Goal: Information Seeking & Learning: Learn about a topic

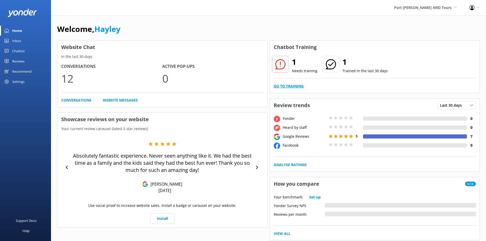
click at [276, 84] on link "Go to Training" at bounding box center [288, 86] width 30 height 6
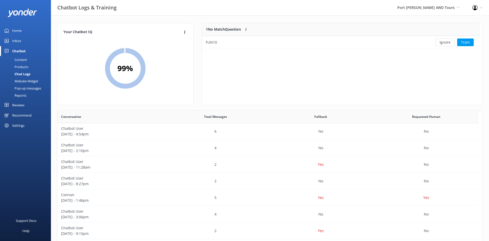
scroll to position [175, 418]
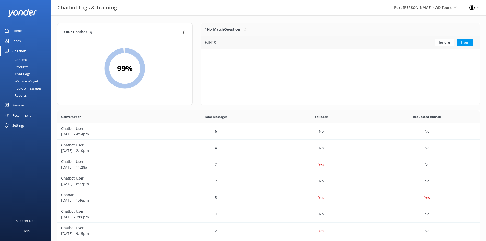
click at [350, 44] on div "FUN10" at bounding box center [312, 42] width 222 height 13
click at [298, 44] on div "FUN10" at bounding box center [312, 42] width 222 height 13
click at [462, 43] on button "Train" at bounding box center [464, 42] width 17 height 8
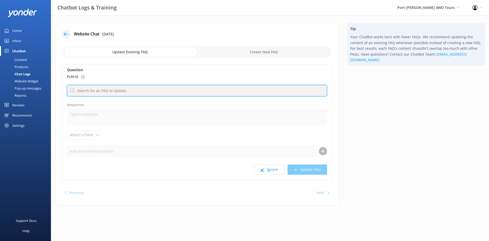
click at [116, 87] on input "text" at bounding box center [197, 90] width 260 height 11
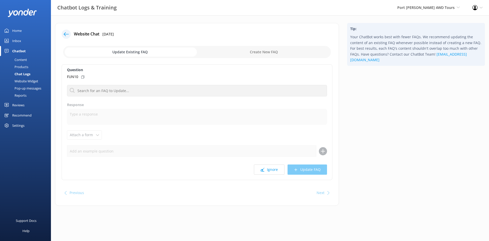
click at [97, 81] on div "Question FUN10 No FAQs available Response Attach a form Leave contact details C…" at bounding box center [197, 122] width 271 height 116
drag, startPoint x: 105, startPoint y: 84, endPoint x: 113, endPoint y: 94, distance: 12.7
click at [105, 85] on div "Question FUN10 No FAQs available Response Attach a form Leave contact details C…" at bounding box center [197, 122] width 271 height 116
click at [118, 100] on div "Question FUN10 No FAQs available Response Attach a form Leave contact details C…" at bounding box center [197, 122] width 271 height 116
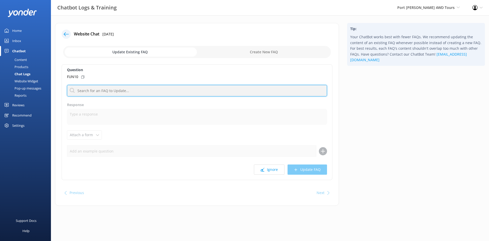
click at [116, 87] on input "text" at bounding box center [197, 90] width 260 height 11
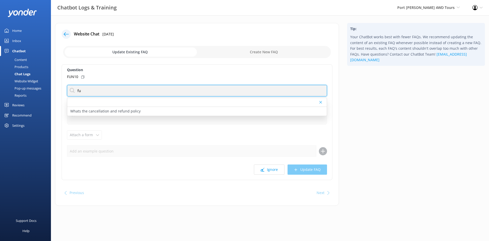
type input "f"
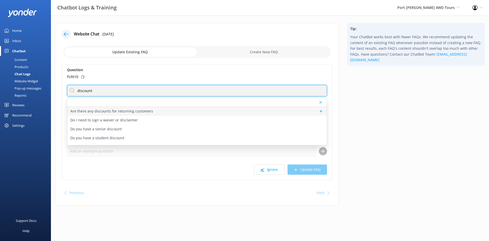
type input "discount"
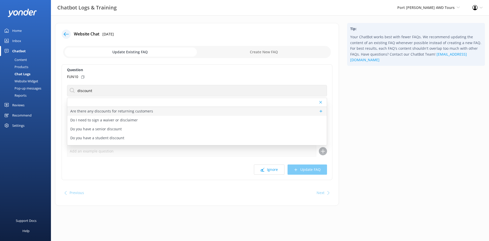
click at [157, 113] on div "Are there any discounts for returning customers" at bounding box center [197, 111] width 260 height 9
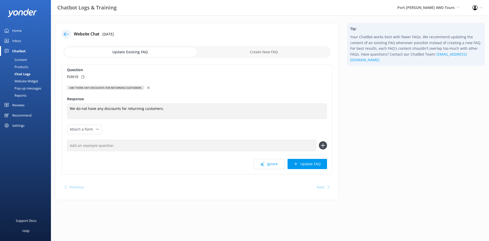
click at [117, 144] on input "text" at bounding box center [192, 145] width 250 height 11
click at [132, 128] on div "Question FUN10 Are there any discounts for returning customers Are there any di…" at bounding box center [197, 119] width 271 height 110
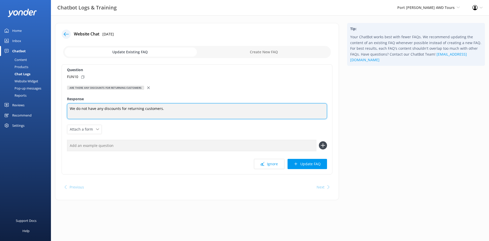
click at [166, 106] on textarea "We do not have any discounts for returning customers." at bounding box center [197, 111] width 260 height 16
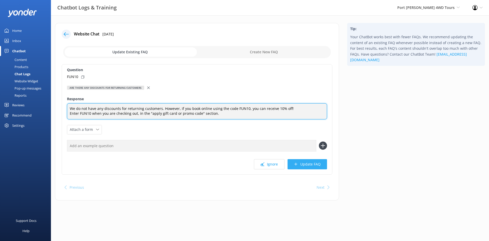
type textarea "We do not have any discounts for returning customers. However, if you book onli…"
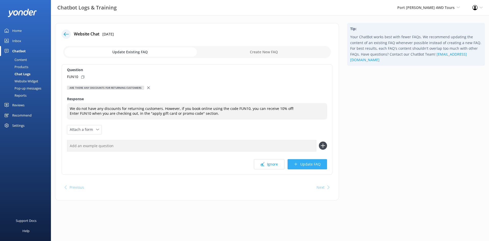
click at [309, 167] on button "Update FAQ" at bounding box center [308, 164] width 40 height 10
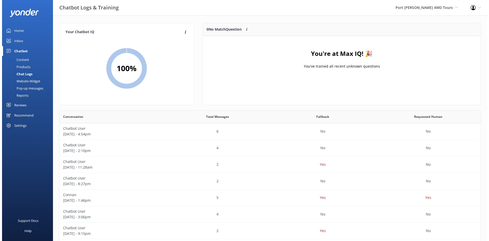
scroll to position [60, 274]
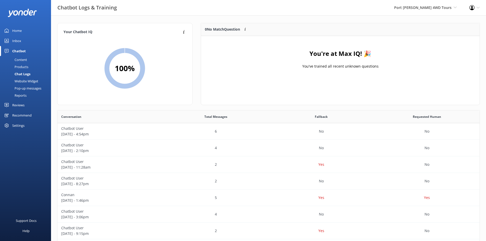
click at [12, 40] on link "Inbox" at bounding box center [25, 41] width 51 height 10
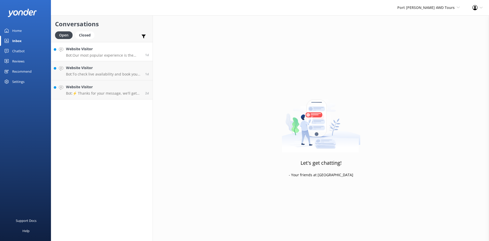
click at [87, 50] on h4 "Website Visitor" at bounding box center [103, 49] width 75 height 6
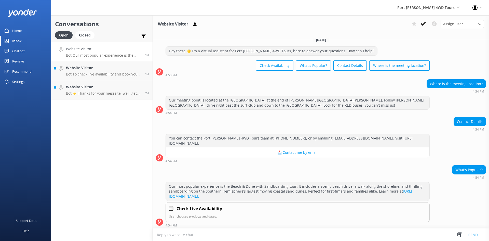
scroll to position [1, 0]
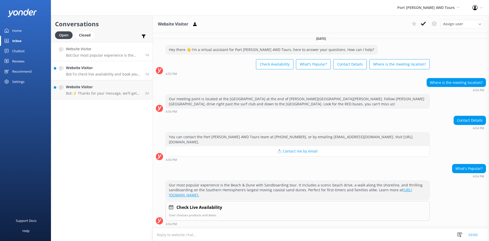
click at [91, 72] on p "Bot: To check live availability and book your tour, please visit [URL][DOMAIN_N…" at bounding box center [103, 74] width 75 height 5
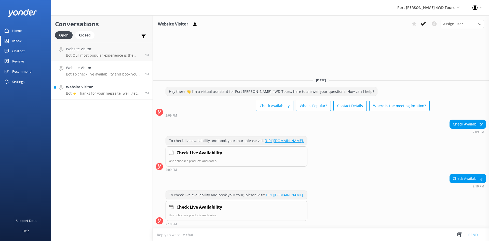
click at [106, 97] on link "Website Visitor Bot: ⚡ Thanks for your message, we'll get back to you as soon a…" at bounding box center [101, 89] width 101 height 19
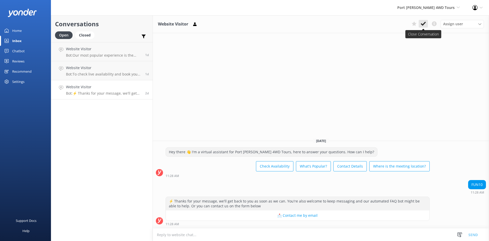
click at [422, 23] on use at bounding box center [423, 24] width 5 height 4
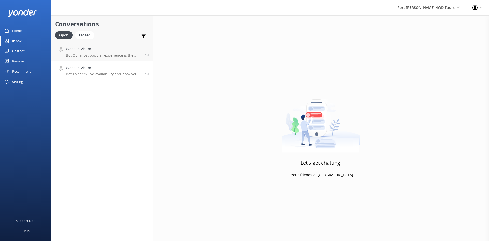
click at [117, 69] on h4 "Website Visitor" at bounding box center [103, 68] width 75 height 6
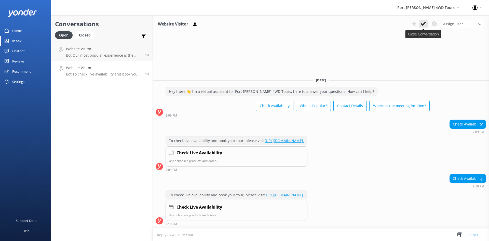
click at [424, 24] on use at bounding box center [423, 24] width 5 height 4
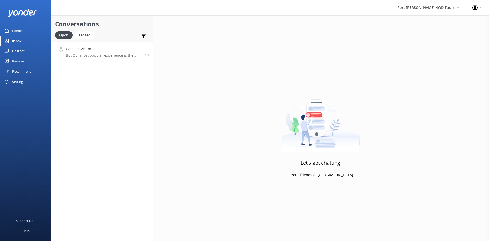
click at [96, 53] on p "Bot: Our most popular experience is the Beach & Dune with Sandboarding tour. It…" at bounding box center [103, 55] width 75 height 5
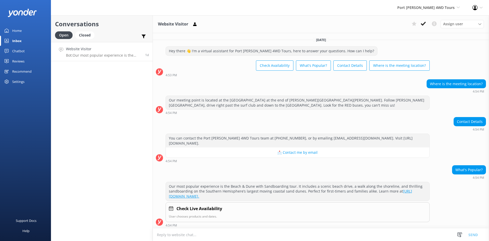
scroll to position [1, 0]
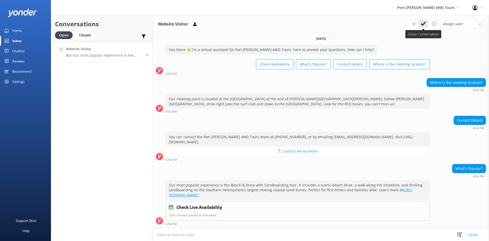
click at [422, 22] on icon at bounding box center [423, 23] width 5 height 5
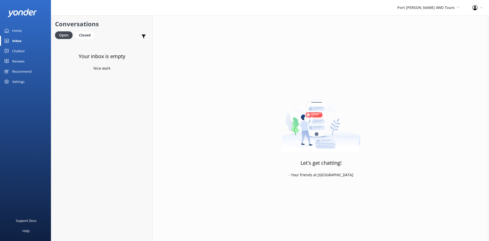
click at [21, 79] on div "Settings" at bounding box center [18, 81] width 12 height 10
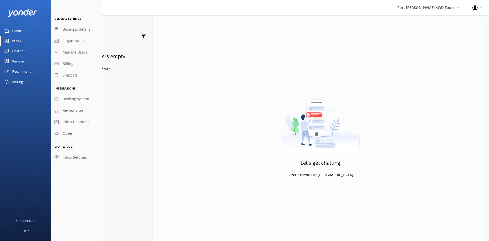
click at [17, 34] on div "Home" at bounding box center [16, 30] width 9 height 10
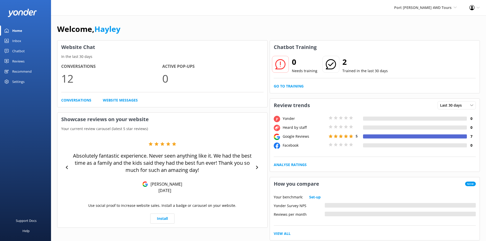
click at [12, 60] on div "Reviews" at bounding box center [18, 61] width 12 height 10
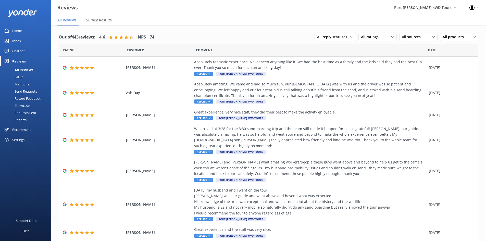
click at [28, 85] on div "Mentions" at bounding box center [16, 84] width 26 height 7
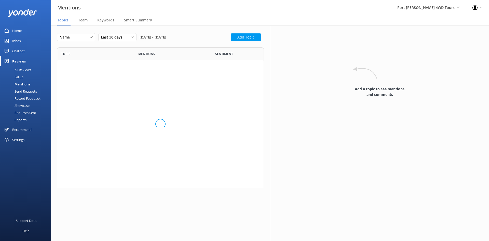
scroll to position [137, 203]
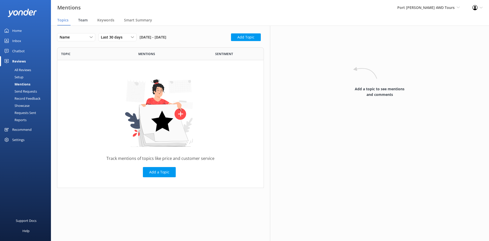
click at [83, 20] on span "Team" at bounding box center [82, 20] width 9 height 5
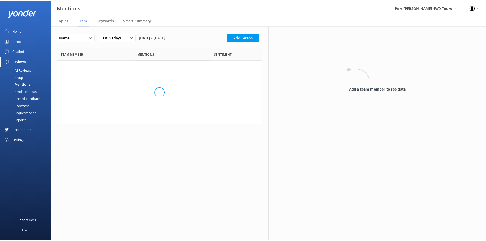
scroll to position [91, 203]
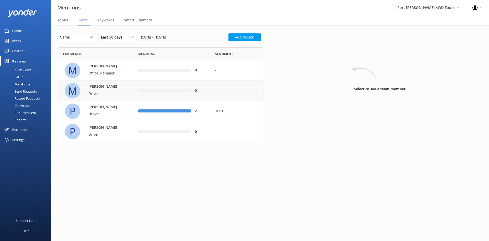
click at [97, 92] on p "Driver" at bounding box center [104, 94] width 33 height 6
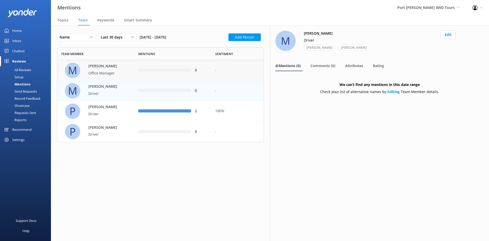
click at [106, 73] on p "Office Manager" at bounding box center [104, 73] width 33 height 6
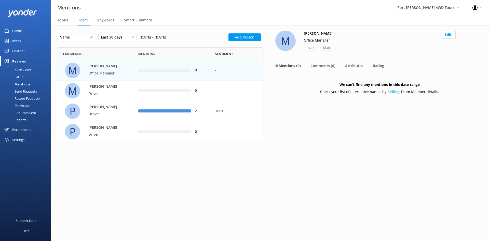
click at [25, 69] on div "All Reviews" at bounding box center [17, 69] width 28 height 7
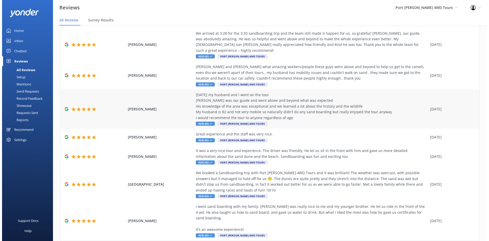
scroll to position [100, 0]
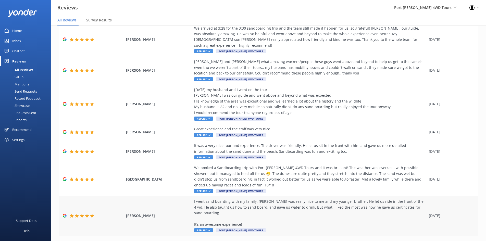
click at [263, 202] on div "I went sand boarding with my family. [PERSON_NAME] was really nice to me and my…" at bounding box center [310, 213] width 232 height 29
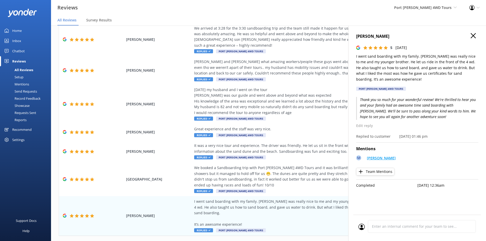
click at [376, 158] on p "[PERSON_NAME]" at bounding box center [381, 158] width 29 height 6
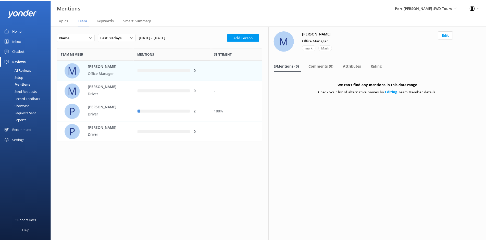
scroll to position [91, 203]
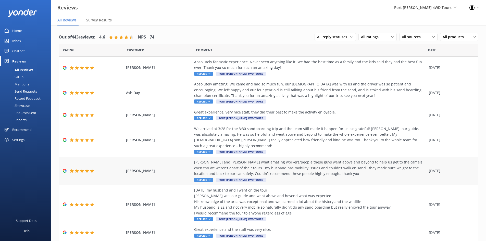
scroll to position [100, 0]
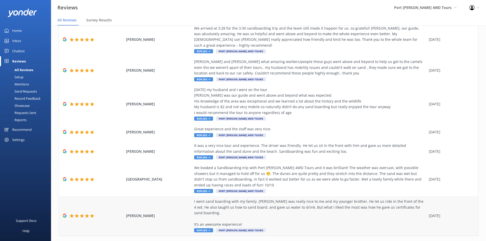
click at [253, 196] on div "[PERSON_NAME] I went sand boarding with my family. [PERSON_NAME] was really nic…" at bounding box center [268, 215] width 419 height 39
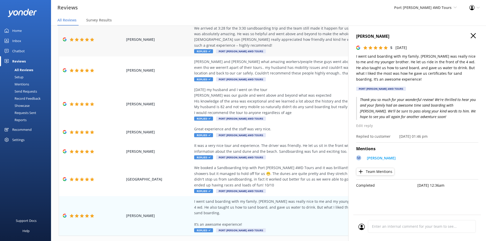
drag, startPoint x: 471, startPoint y: 36, endPoint x: 289, endPoint y: 37, distance: 181.7
click at [470, 36] on icon "button" at bounding box center [472, 35] width 5 height 5
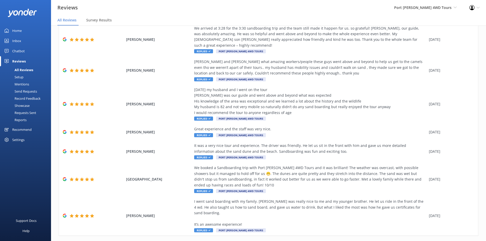
click at [16, 31] on div "Home" at bounding box center [16, 30] width 9 height 10
